Goal: Information Seeking & Learning: Learn about a topic

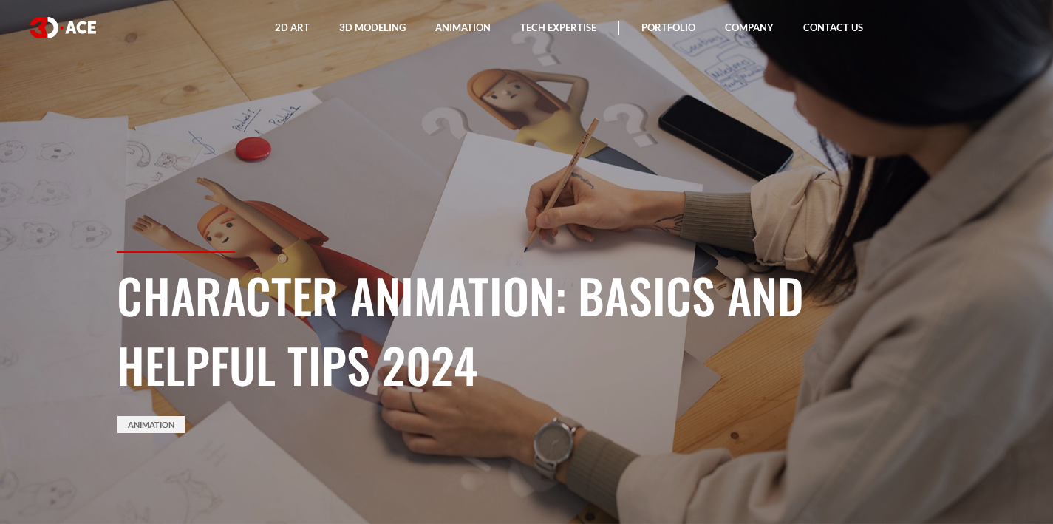
drag, startPoint x: 313, startPoint y: 360, endPoint x: 124, endPoint y: 283, distance: 203.6
copy body "Character Animation: Basics and Helpful Tips 2024 Animation [DATE] Artistic exp…"
